Goal: Complete application form

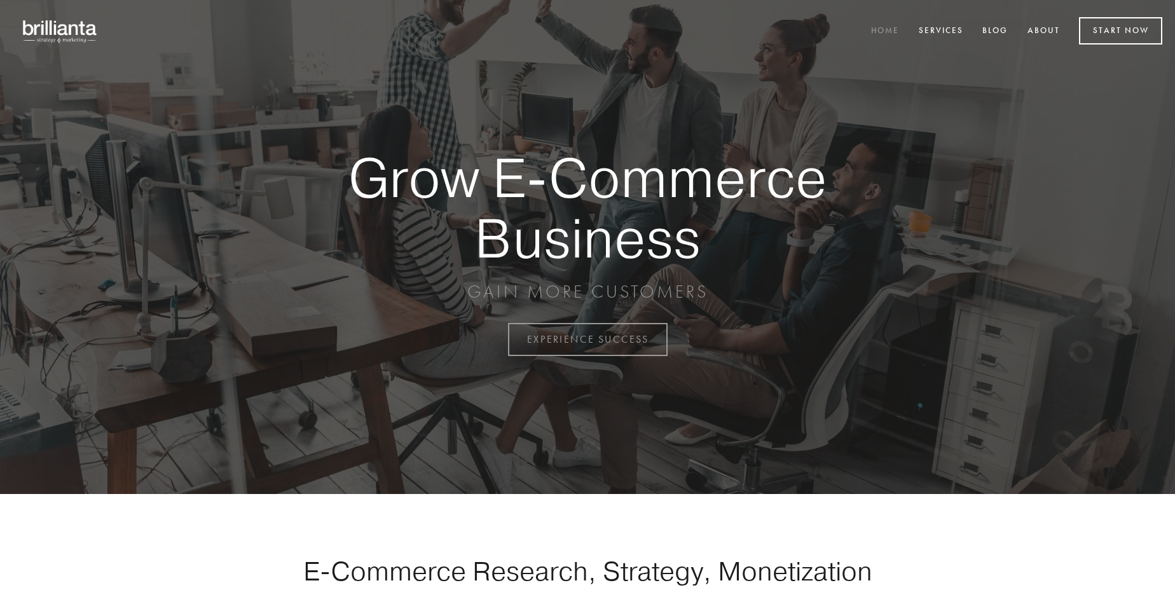
scroll to position [3333, 0]
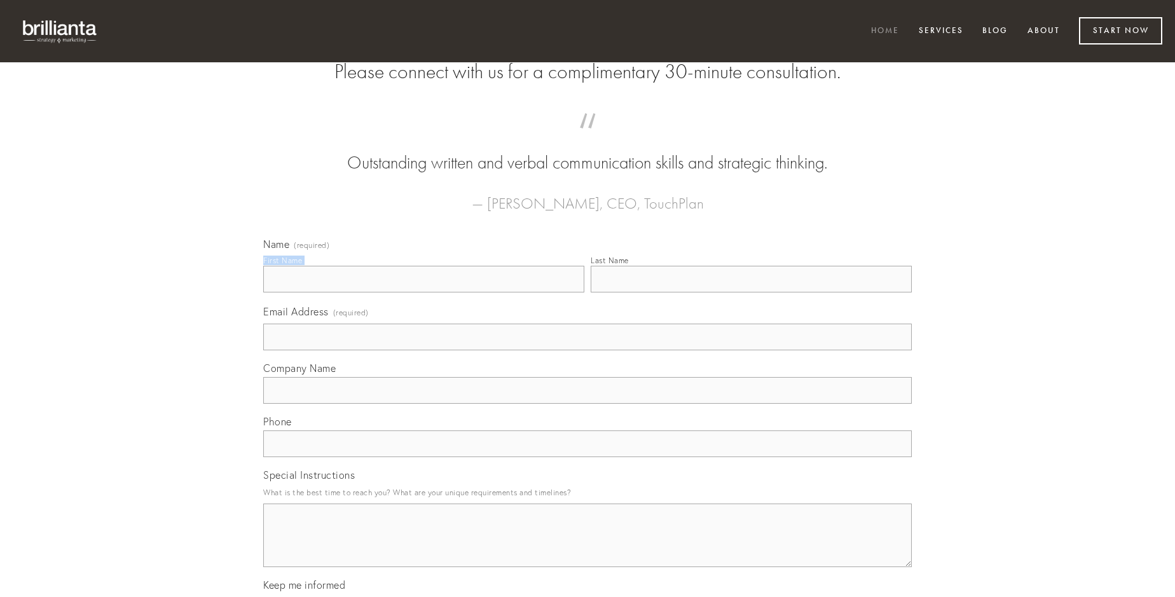
type input "[US_STATE][PERSON_NAME]"
click at [751, 292] on input "Last Name" at bounding box center [751, 279] width 321 height 27
type input "[US_STATE][PERSON_NAME]"
click at [588, 350] on input "Email Address (required)" at bounding box center [587, 337] width 649 height 27
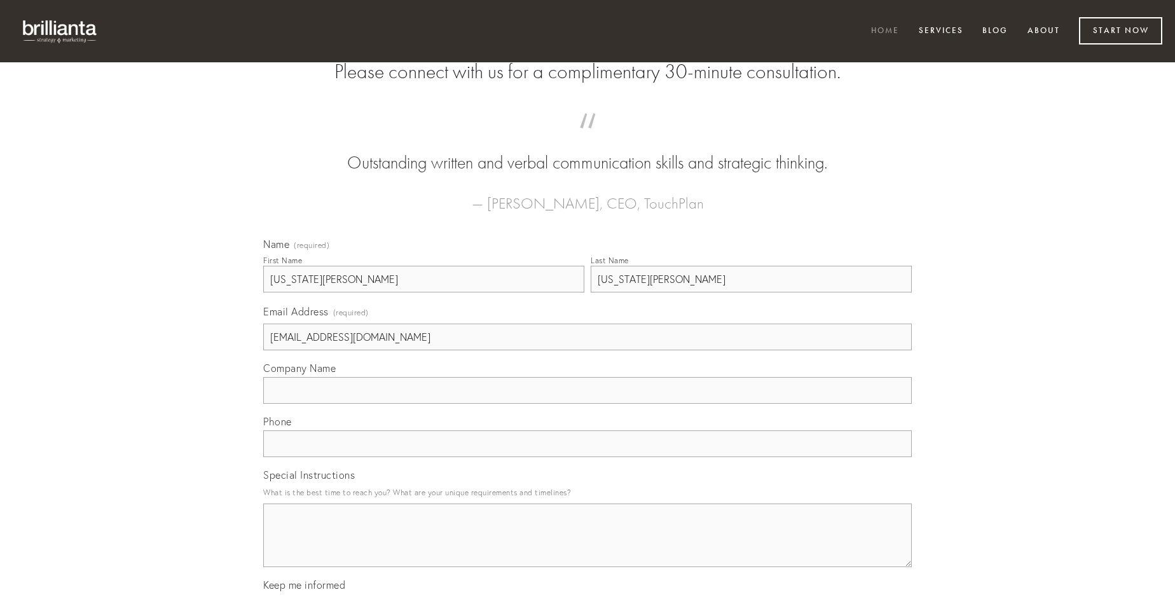
type input "[EMAIL_ADDRESS][DOMAIN_NAME]"
click at [588, 404] on input "Company Name" at bounding box center [587, 390] width 649 height 27
type input "convoco"
click at [588, 457] on input "text" at bounding box center [587, 443] width 649 height 27
click at [588, 547] on textarea "Special Instructions" at bounding box center [587, 536] width 649 height 64
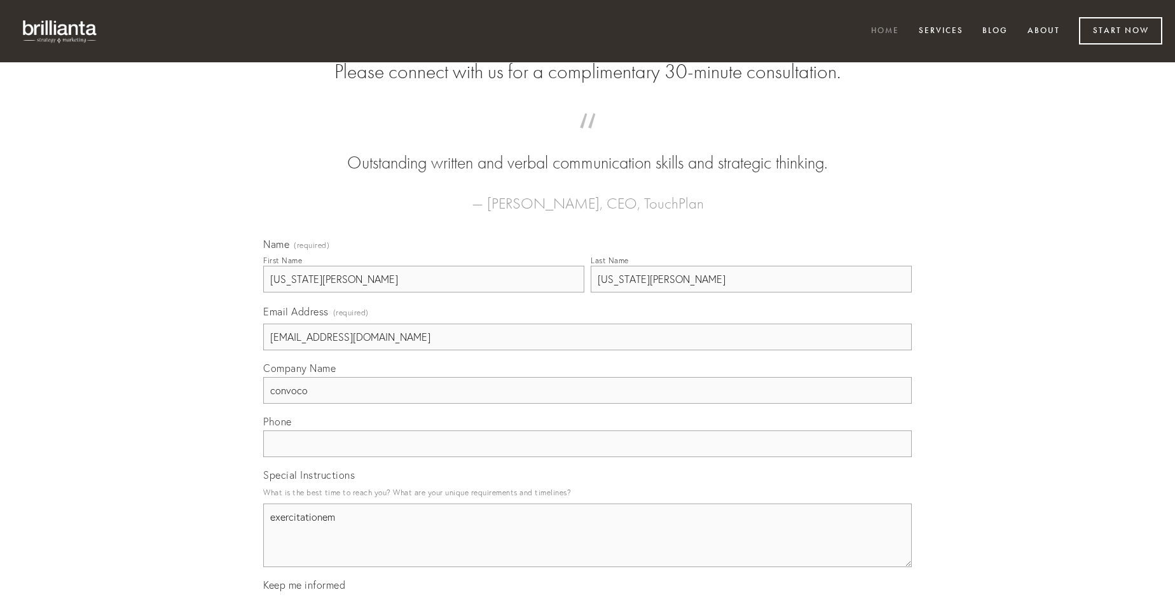
type textarea "exercitationem"
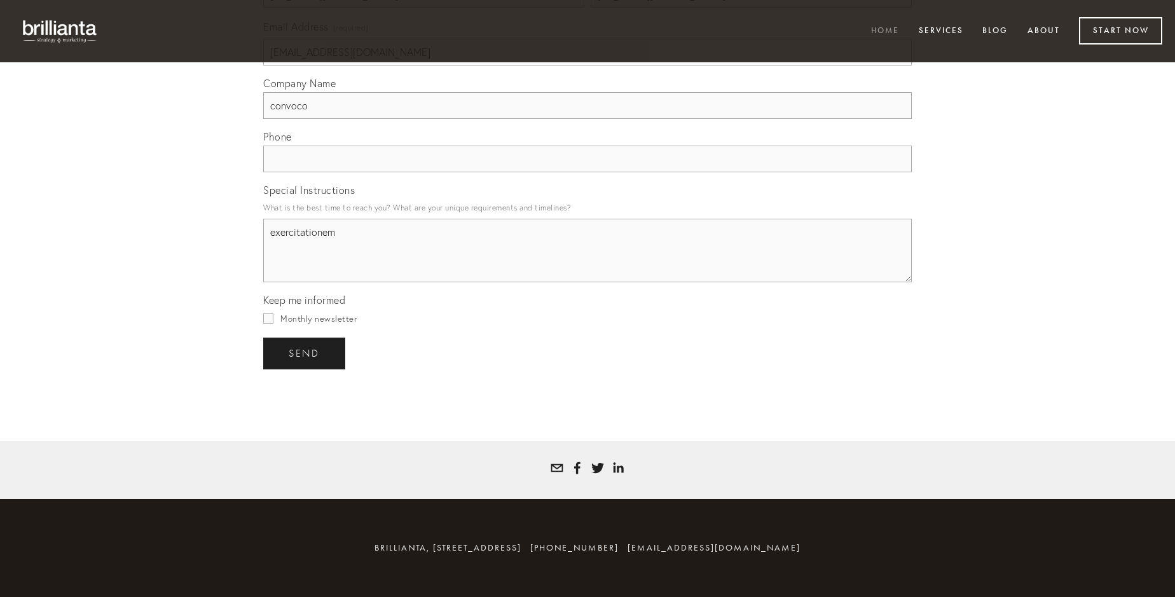
click at [305, 353] on span "send" at bounding box center [304, 353] width 31 height 11
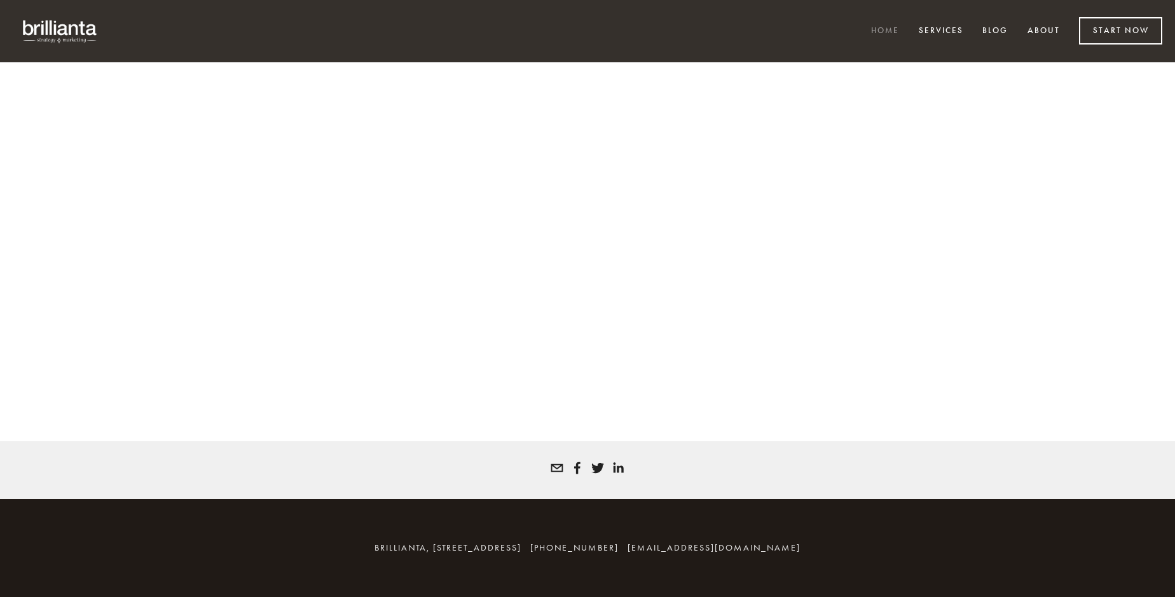
scroll to position [3316, 0]
